Goal: Transaction & Acquisition: Purchase product/service

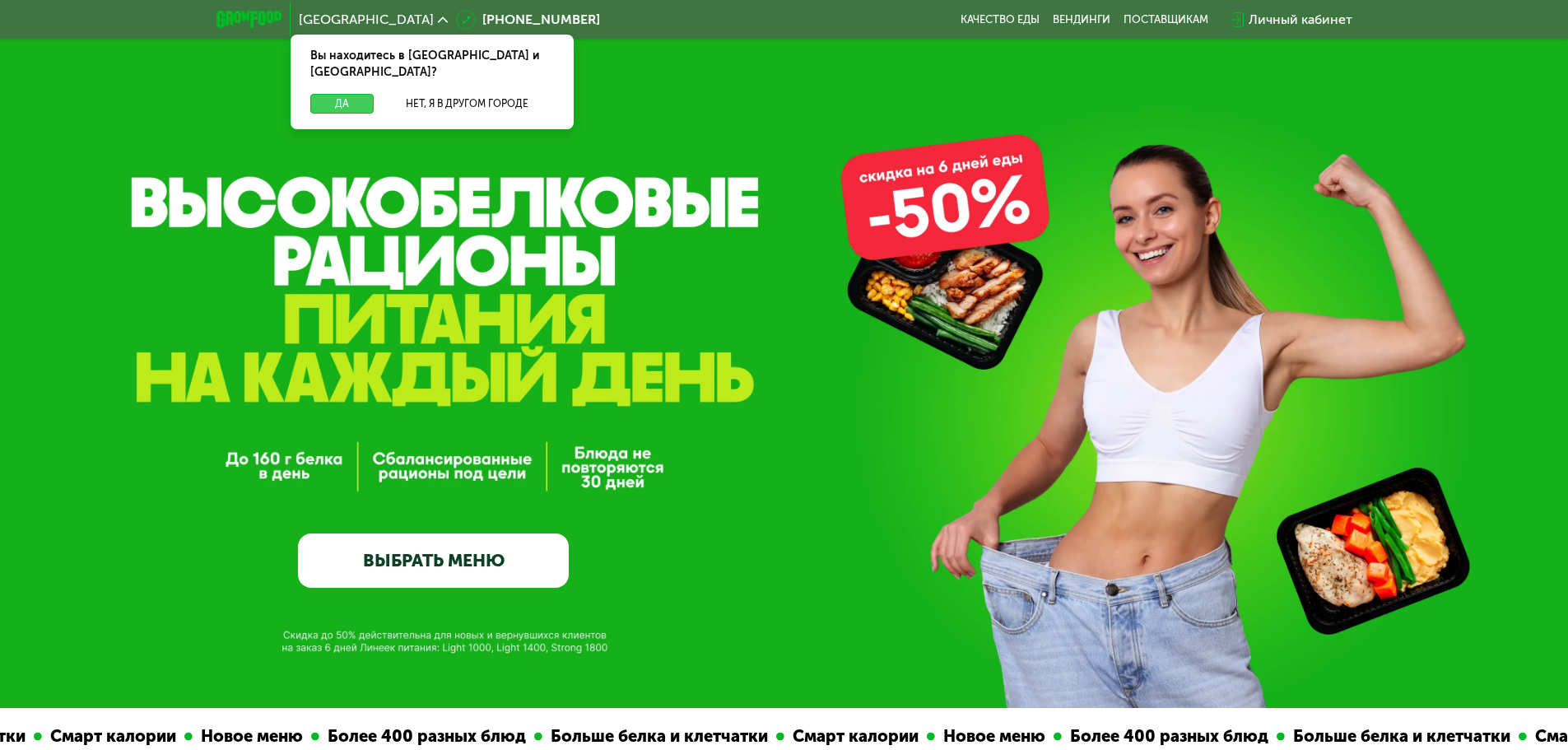
click at [348, 94] on button "Да" at bounding box center [342, 104] width 64 height 20
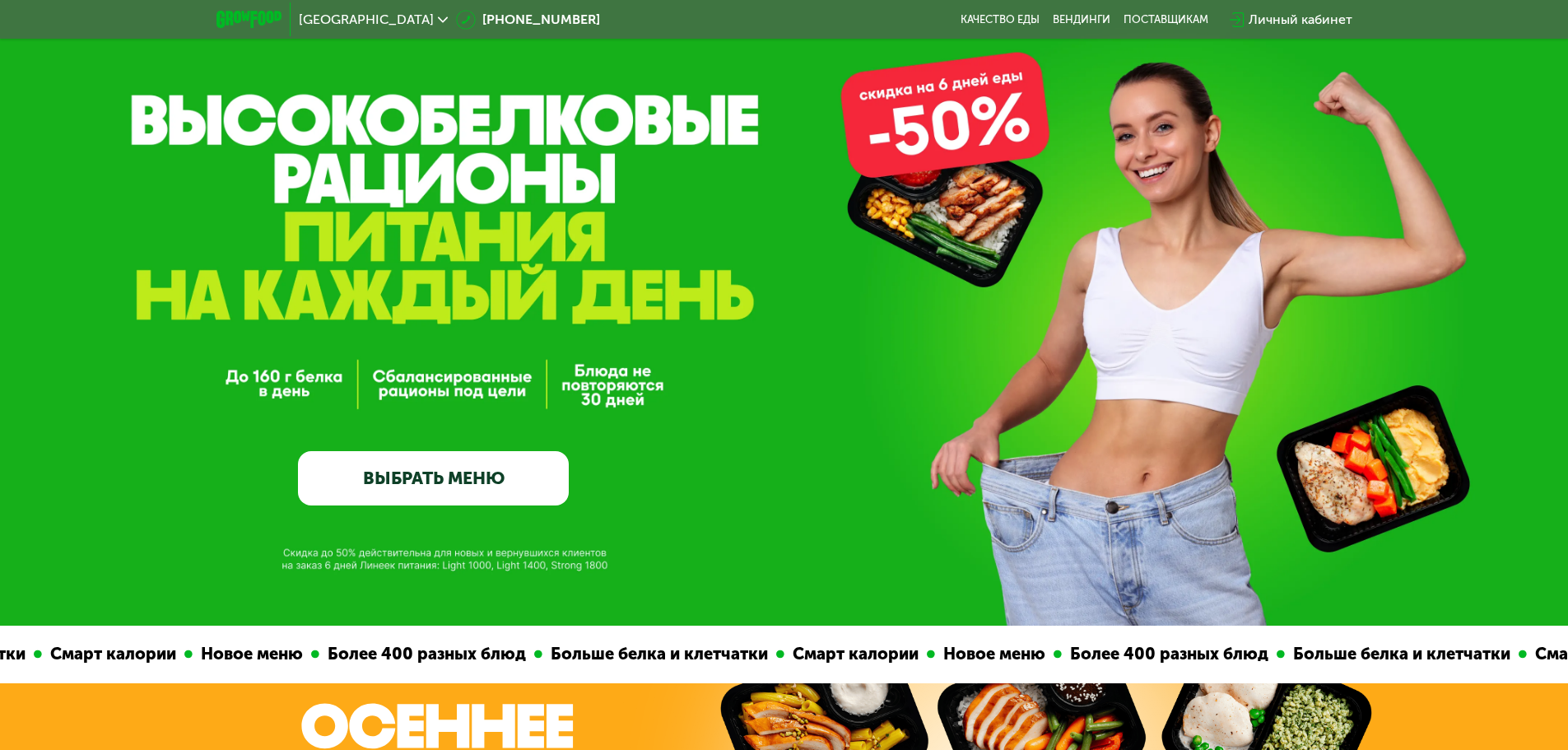
click at [439, 481] on link "ВЫБРАТЬ МЕНЮ" at bounding box center [433, 478] width 271 height 54
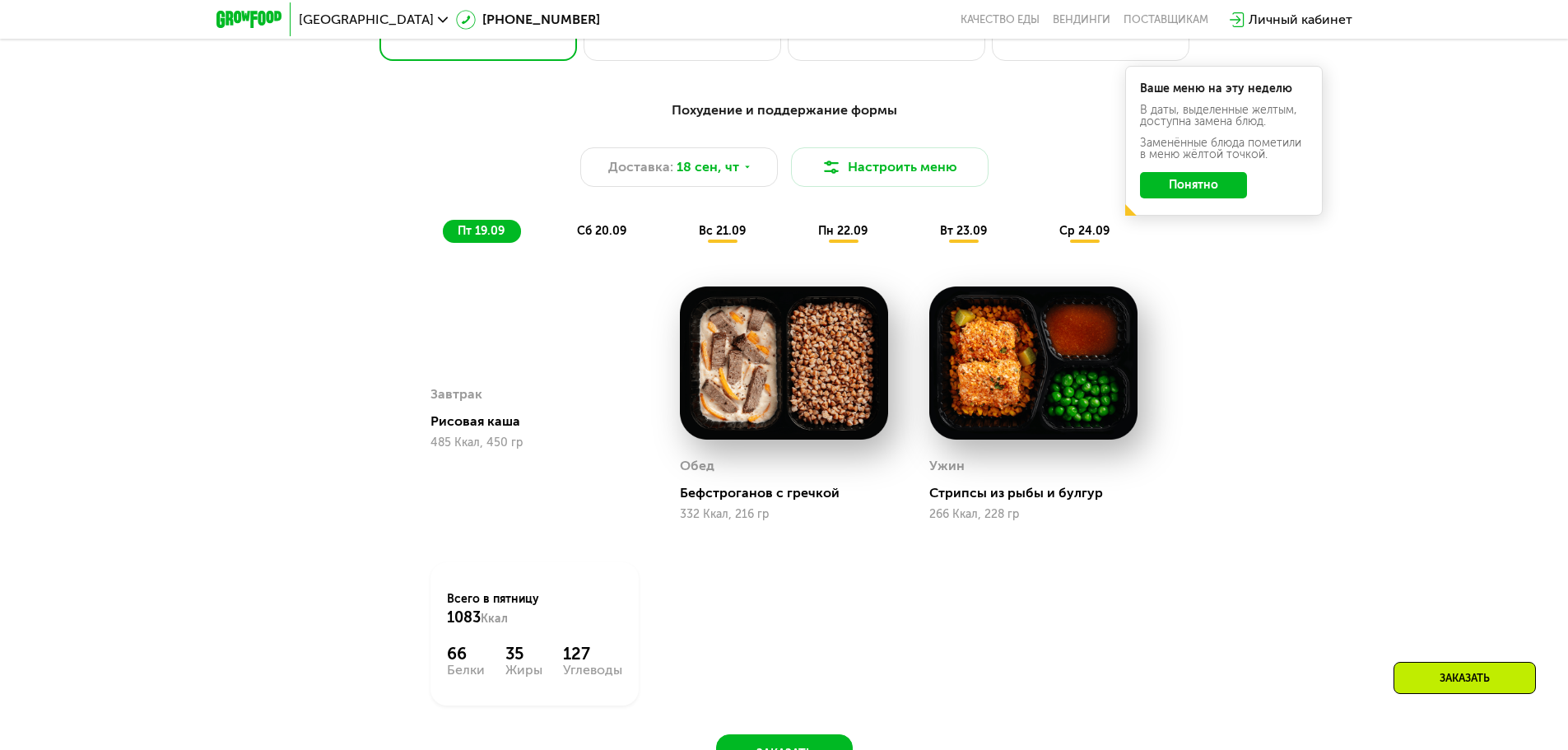
scroll to position [1447, 0]
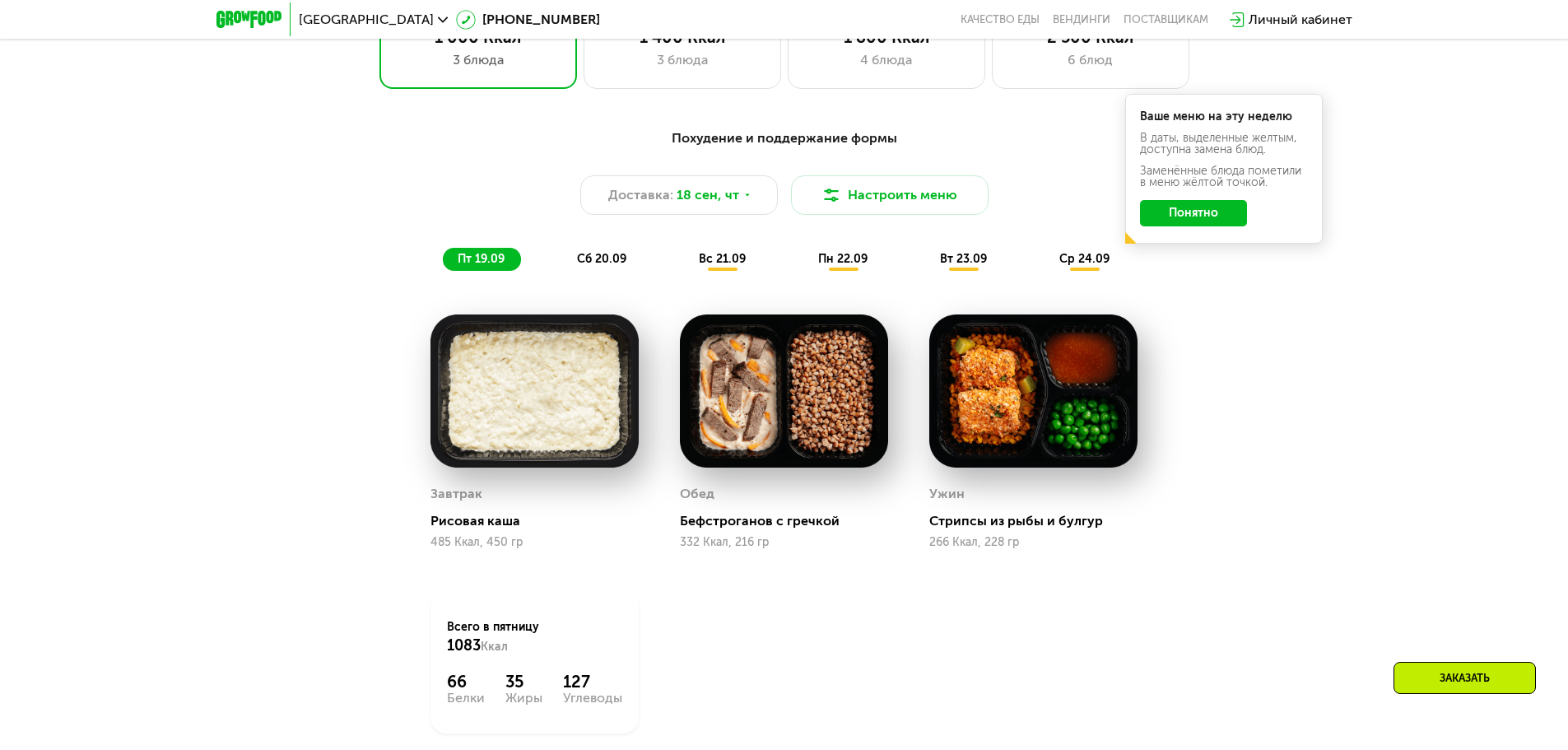
click at [617, 263] on span "сб 20.09" at bounding box center [601, 259] width 49 height 14
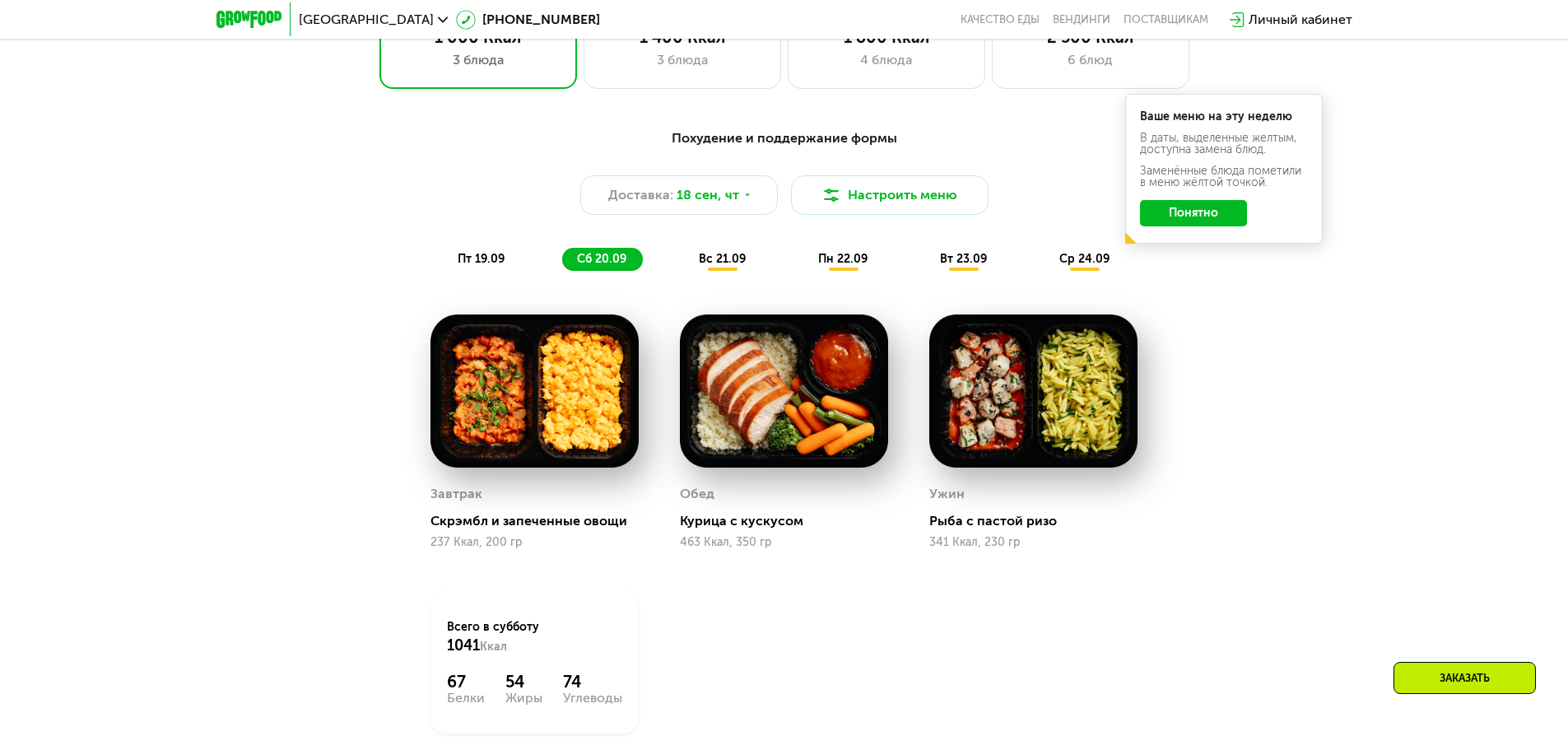
click at [737, 266] on span "вс 21.09" at bounding box center [722, 259] width 47 height 14
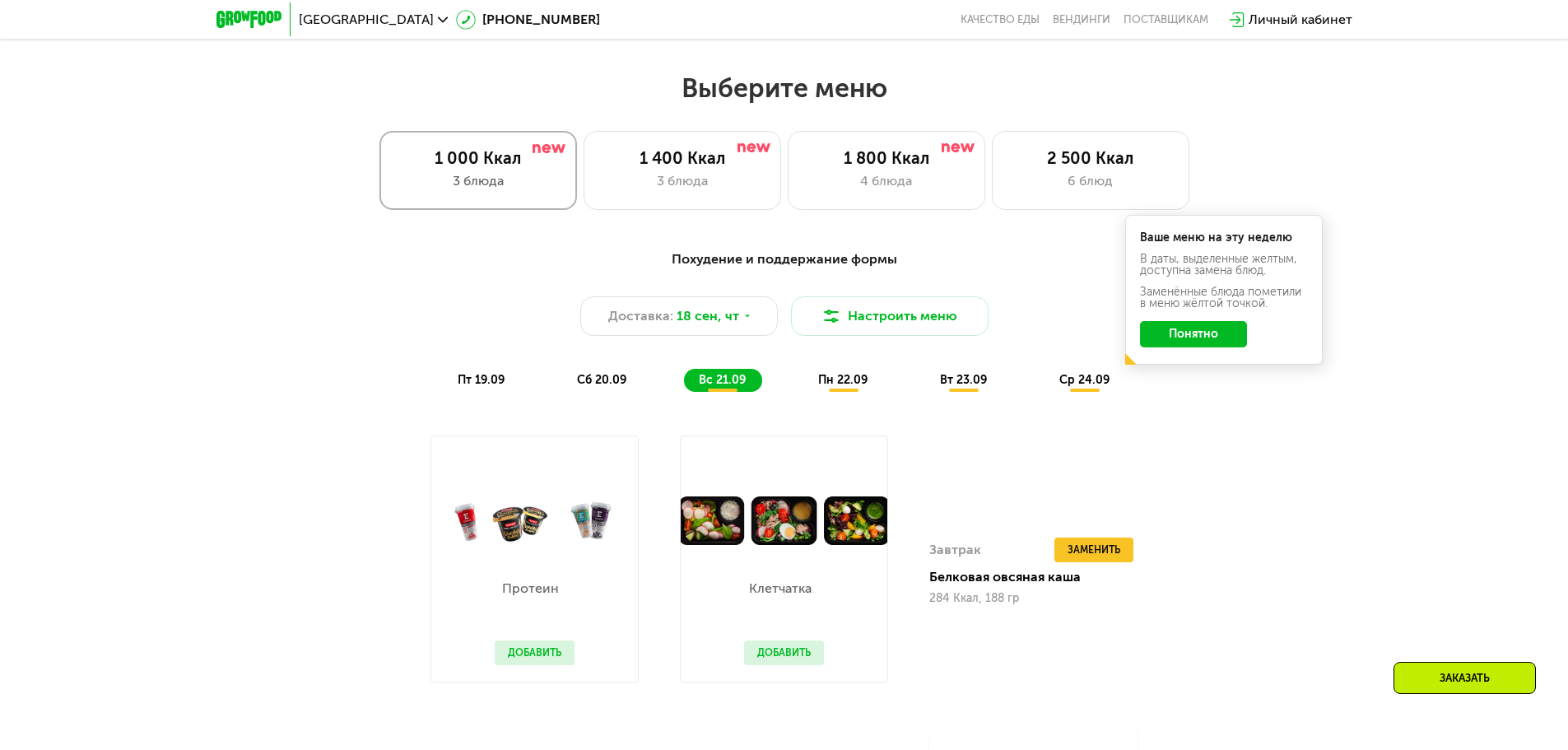
scroll to position [1282, 0]
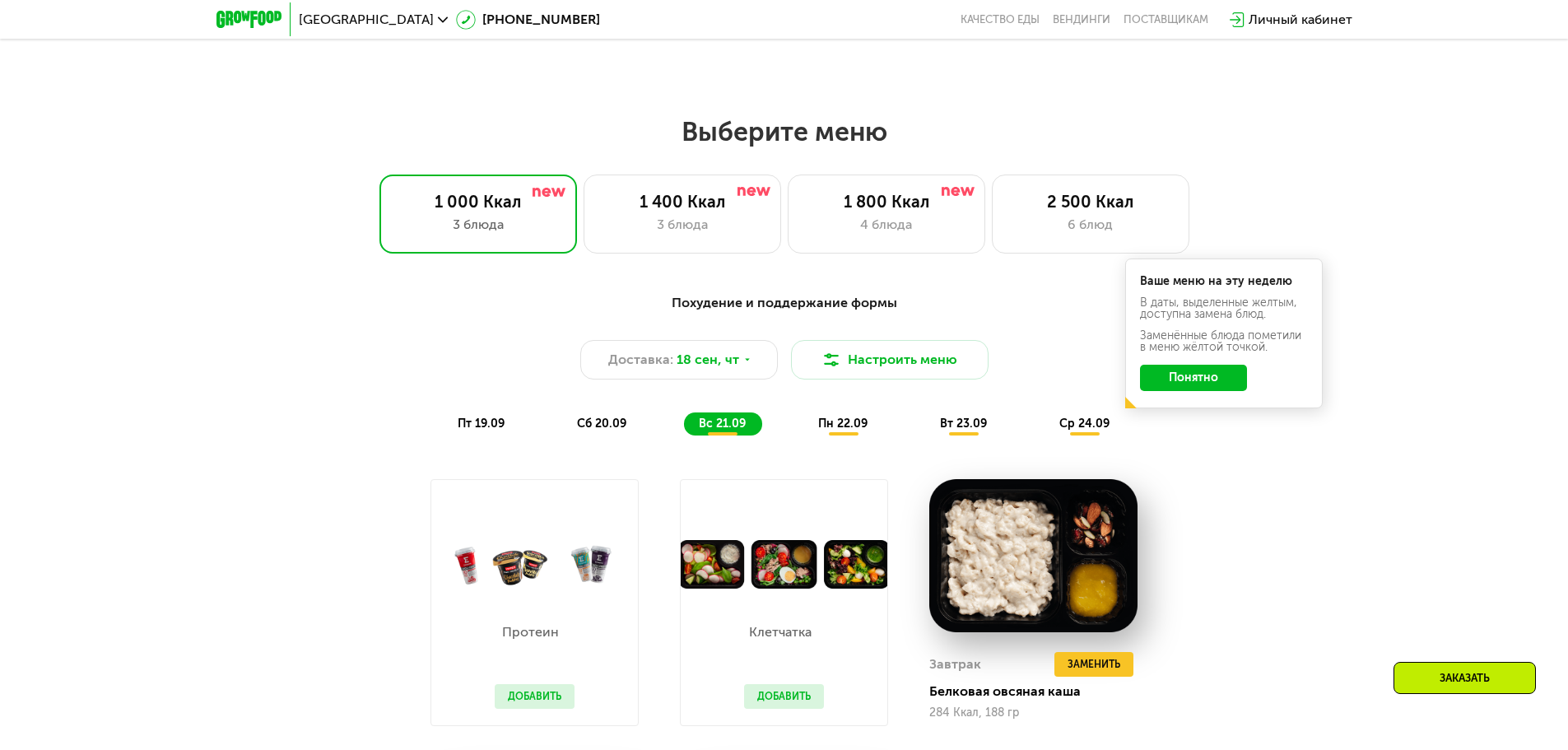
click at [845, 430] on span "пн 22.09" at bounding box center [842, 423] width 49 height 14
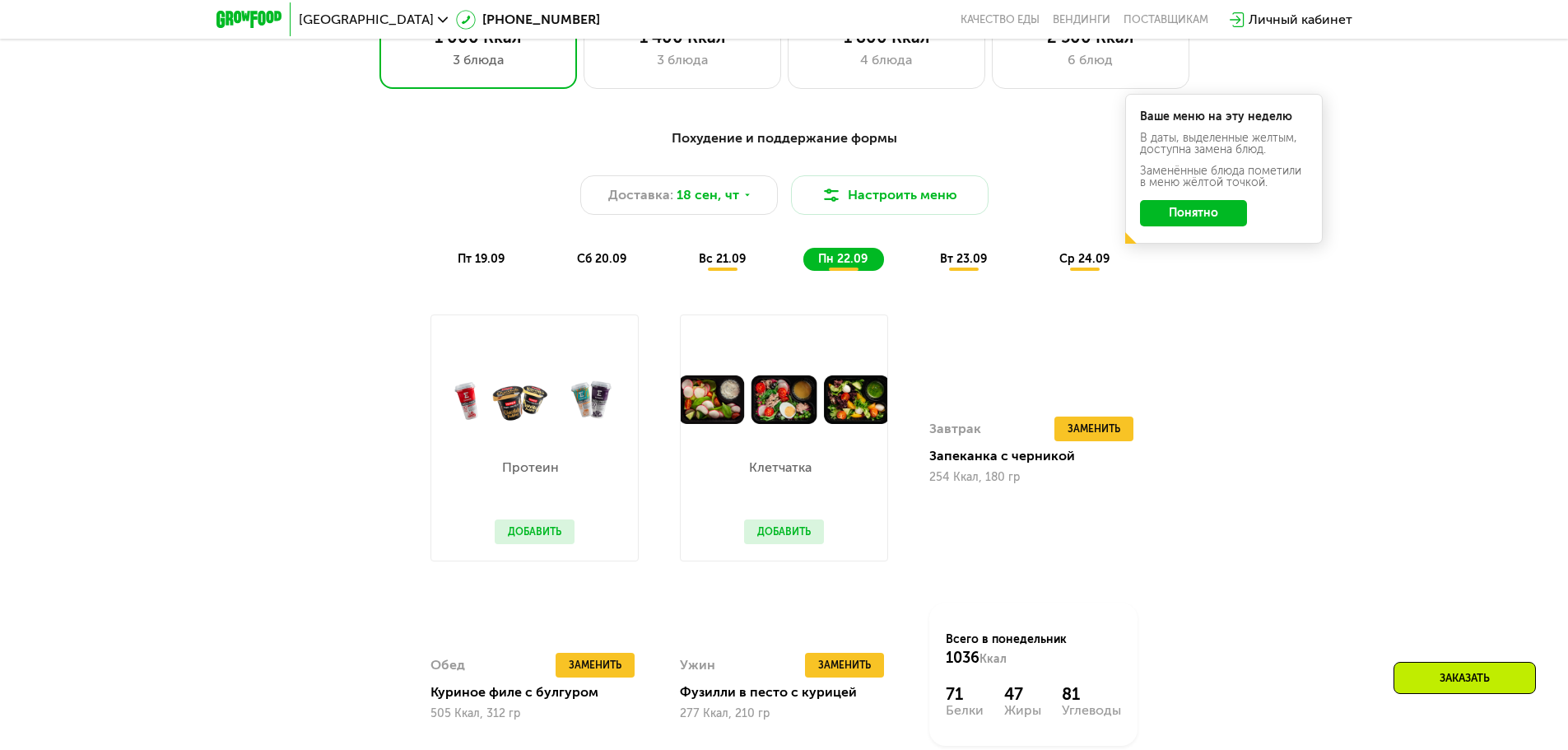
scroll to position [1200, 0]
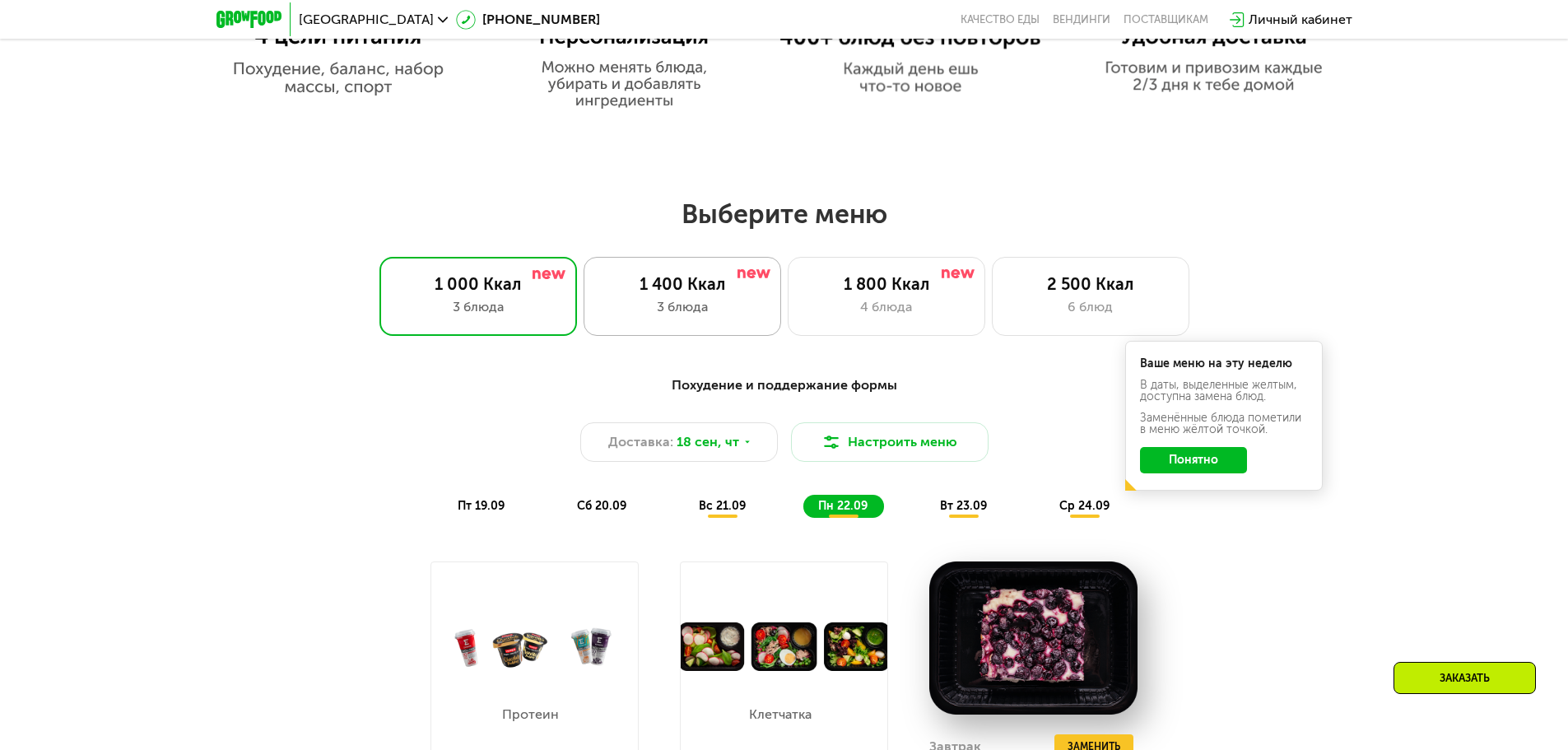
click at [635, 308] on div "3 блюда" at bounding box center [682, 308] width 163 height 20
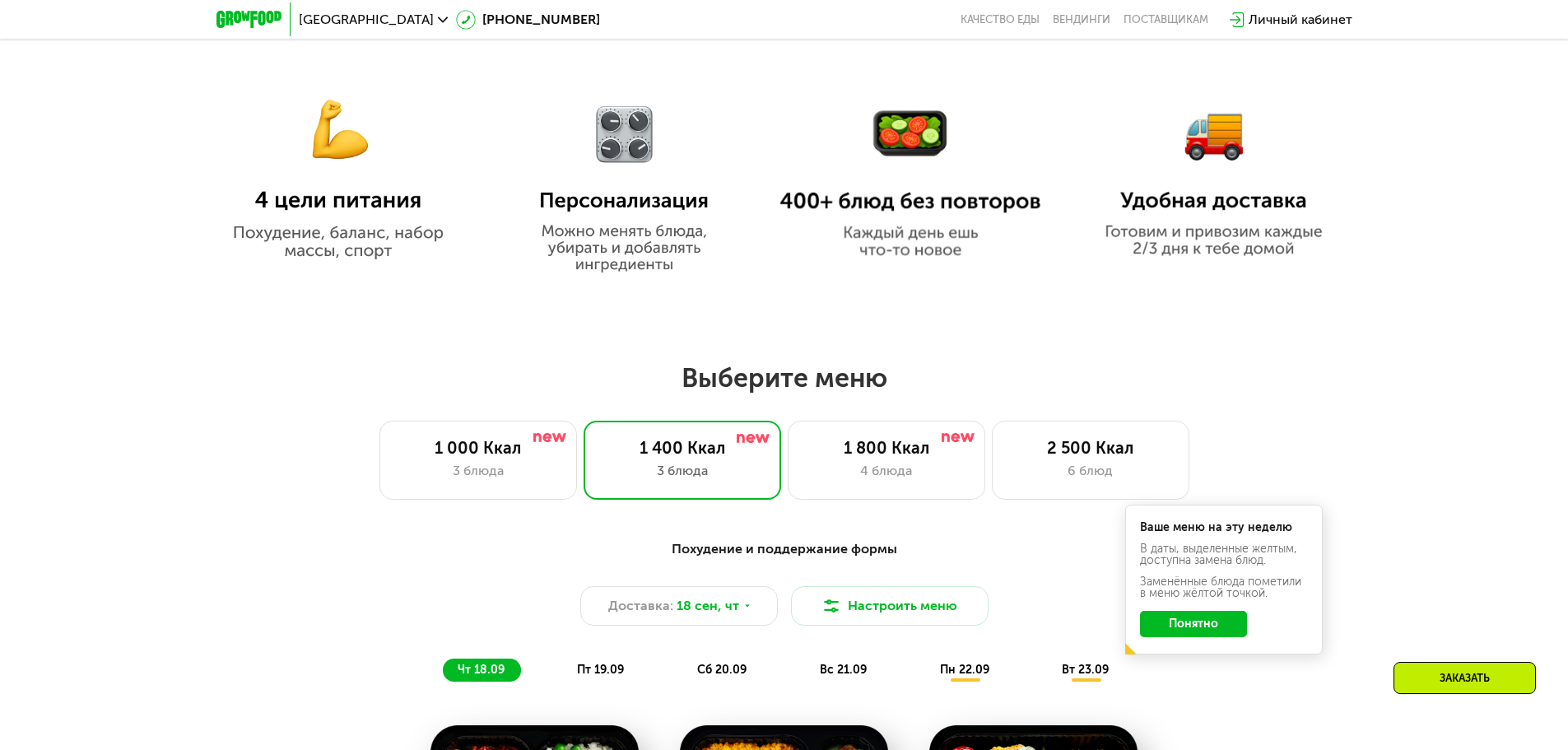
scroll to position [1036, 0]
click at [501, 464] on div "1 000 Ккал 3 блюда" at bounding box center [479, 461] width 198 height 79
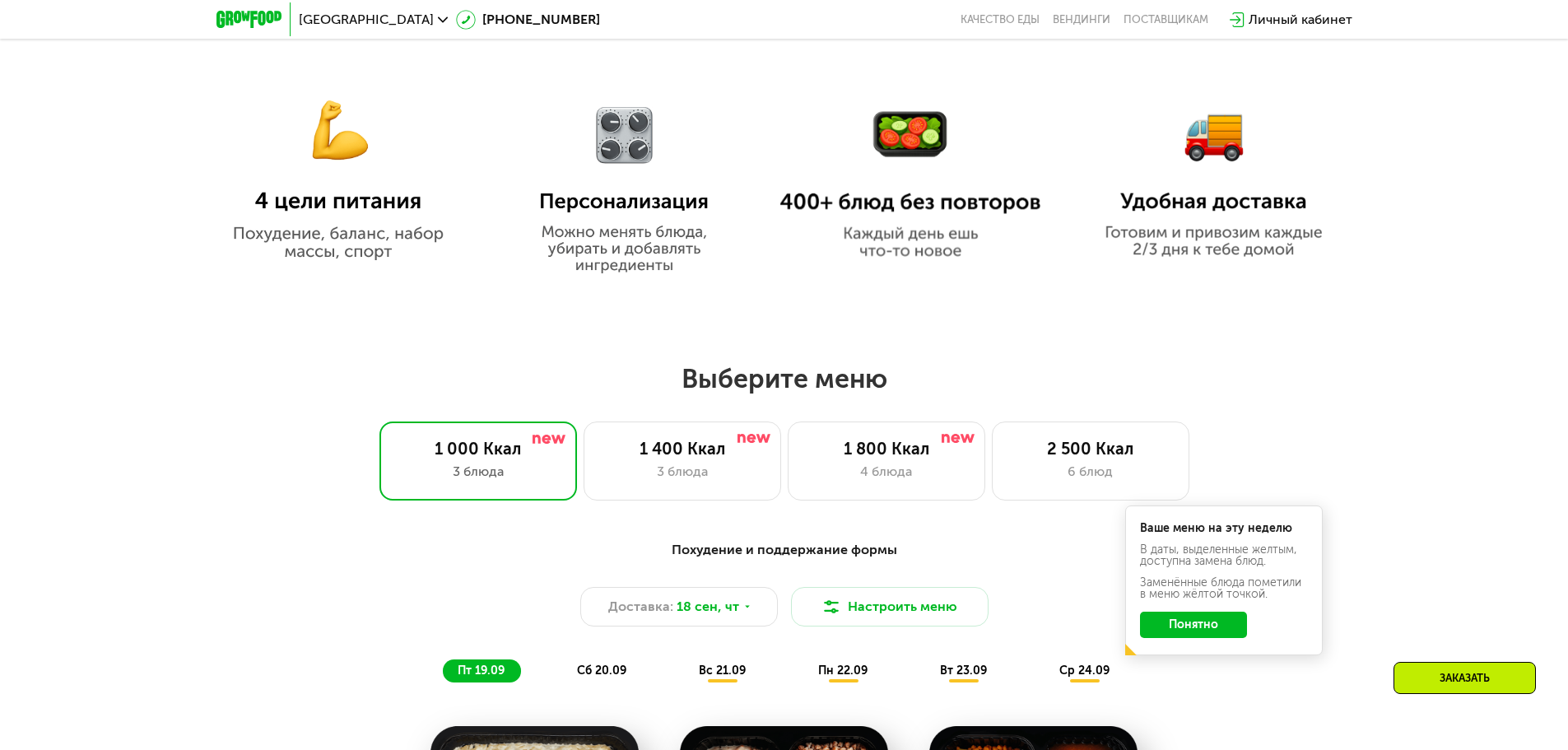
click at [308, 215] on img at bounding box center [337, 165] width 261 height 189
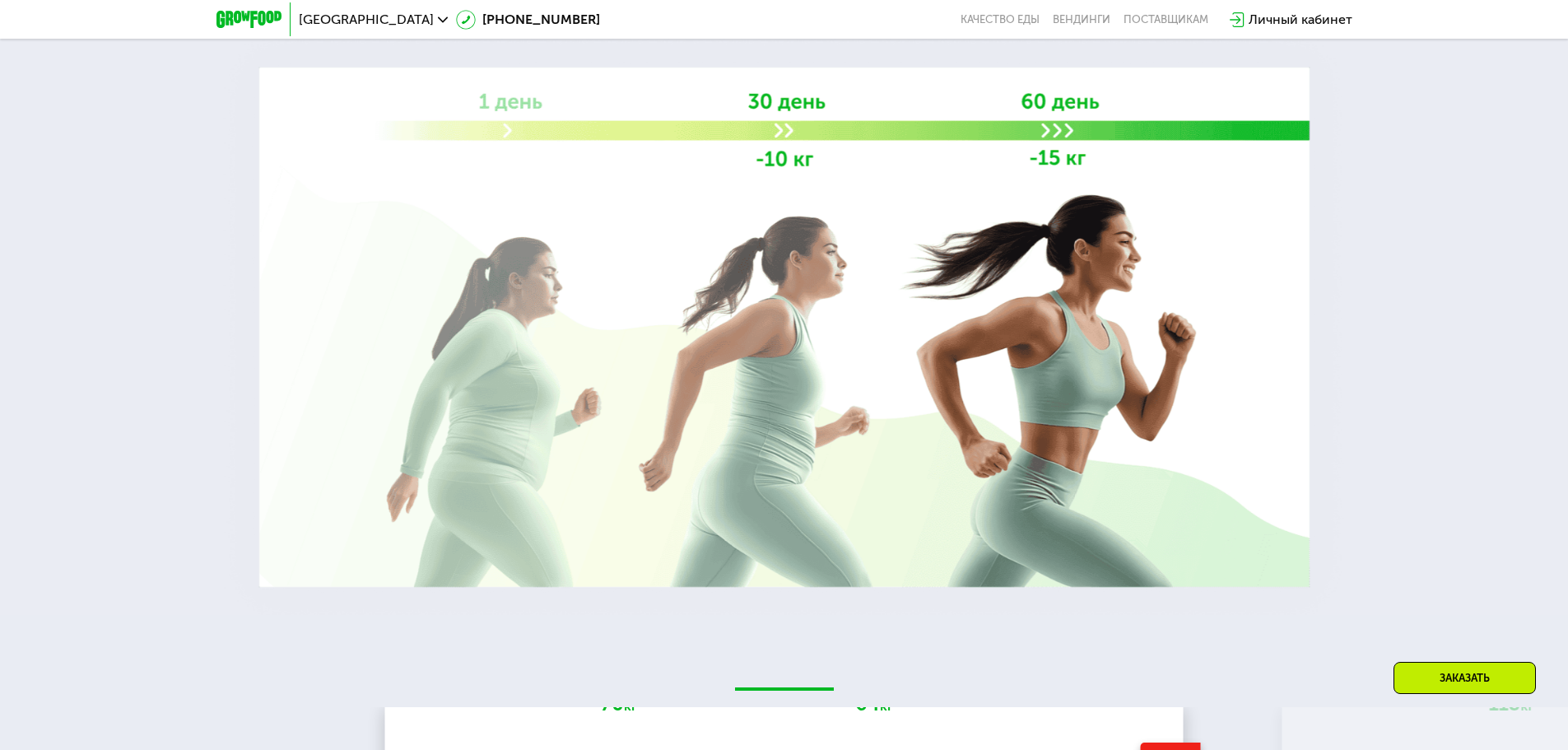
scroll to position [3587, 0]
